Goal: Information Seeking & Learning: Learn about a topic

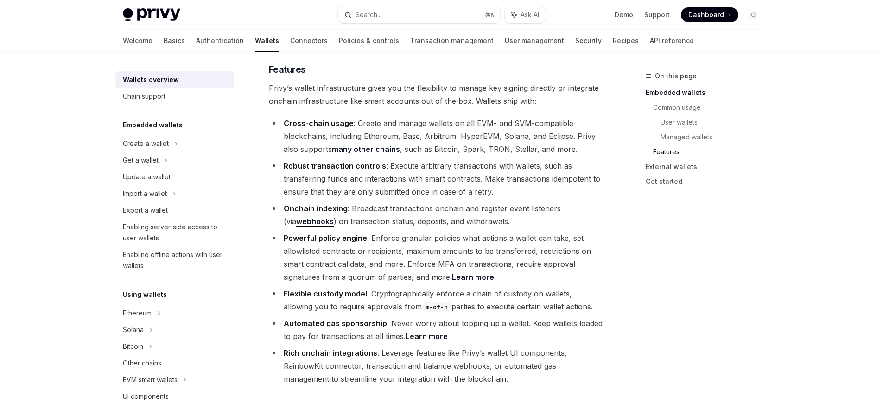
scroll to position [949, 0]
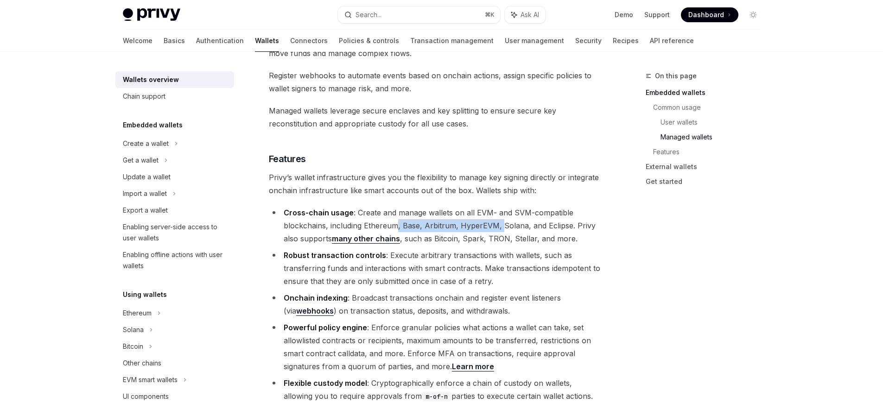
drag, startPoint x: 395, startPoint y: 181, endPoint x: 499, endPoint y: 182, distance: 103.8
click at [499, 206] on li "Cross-chain usage : Create and manage wallets on all EVM- and SVM-compatible bl…" at bounding box center [436, 225] width 334 height 39
click at [492, 206] on li "Cross-chain usage : Create and manage wallets on all EVM- and SVM-compatible bl…" at bounding box center [436, 225] width 334 height 39
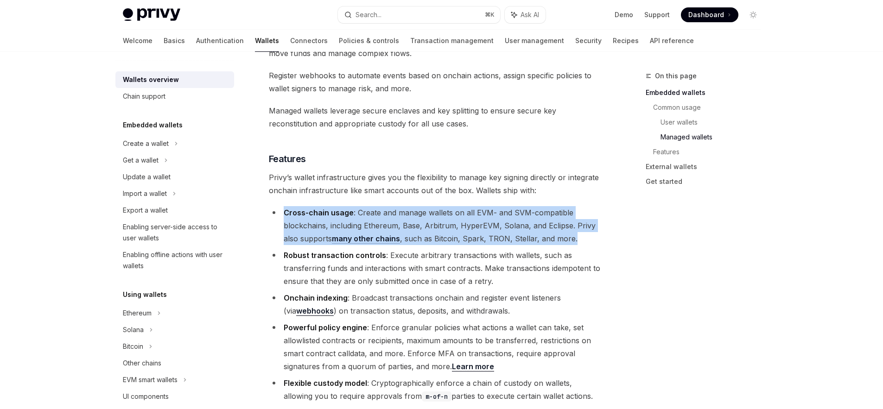
click at [492, 206] on li "Cross-chain usage : Create and manage wallets on all EVM- and SVM-compatible bl…" at bounding box center [436, 225] width 334 height 39
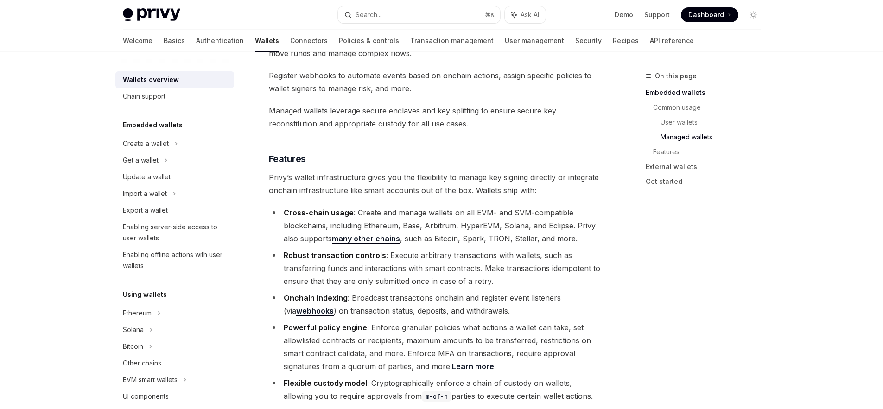
click at [473, 249] on li "Robust transaction controls : Execute arbitrary transactions with wallets, such…" at bounding box center [436, 268] width 334 height 39
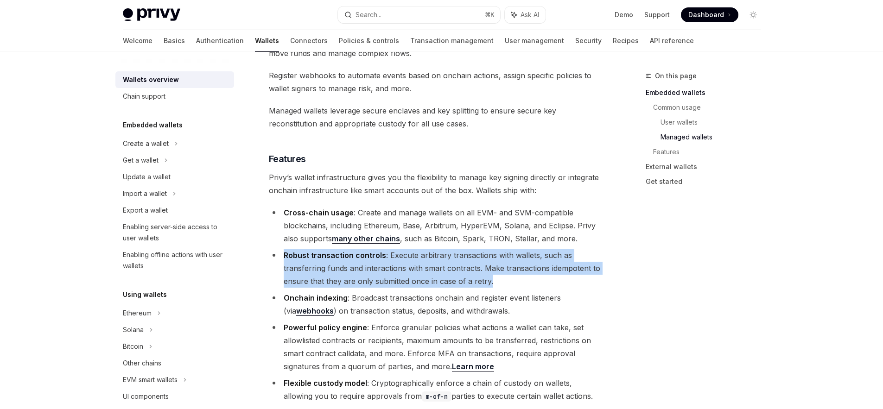
click at [473, 249] on li "Robust transaction controls : Execute arbitrary transactions with wallets, such…" at bounding box center [436, 268] width 334 height 39
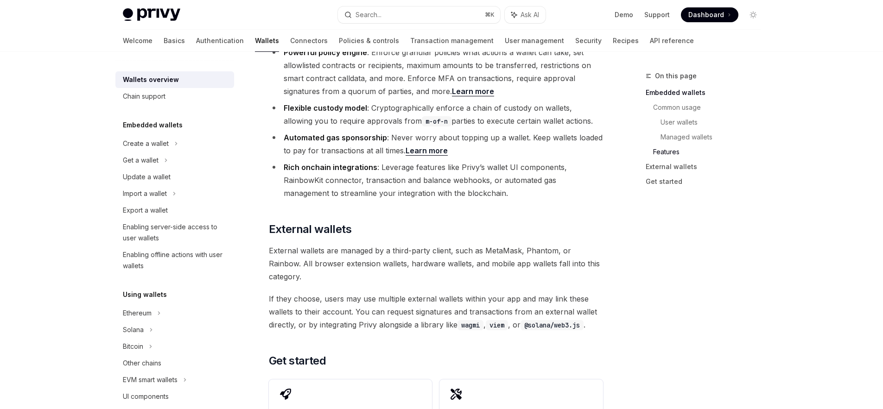
scroll to position [1121, 0]
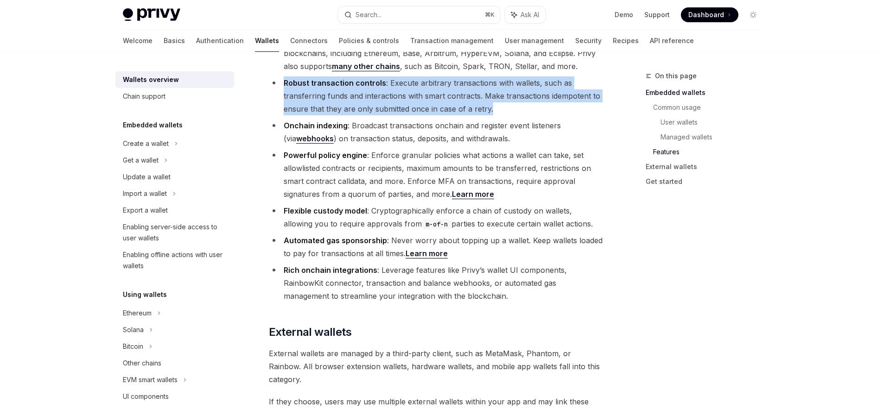
click at [423, 249] on link "Learn more" at bounding box center [427, 254] width 42 height 10
type textarea "*"
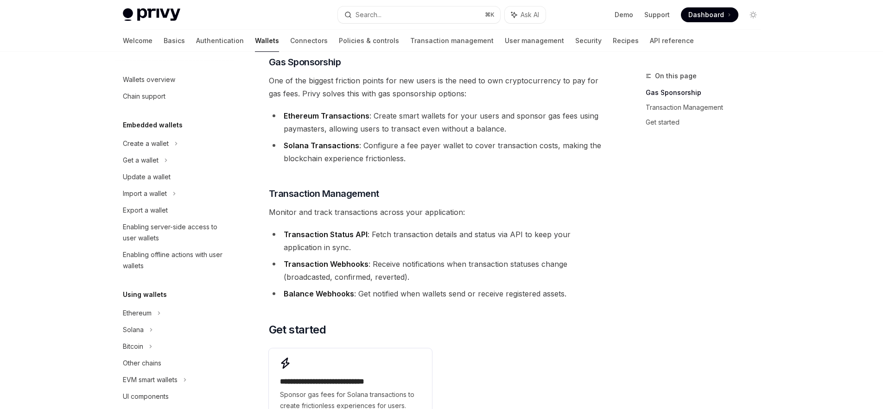
scroll to position [96, 0]
